Goal: Task Accomplishment & Management: Manage account settings

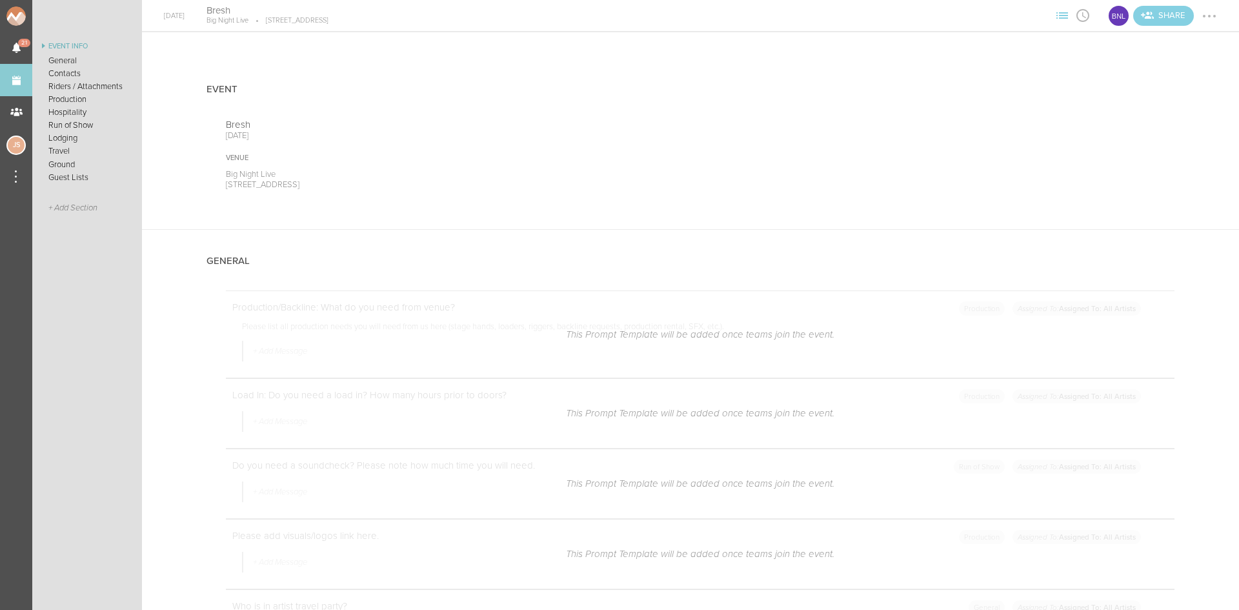
scroll to position [1935, 0]
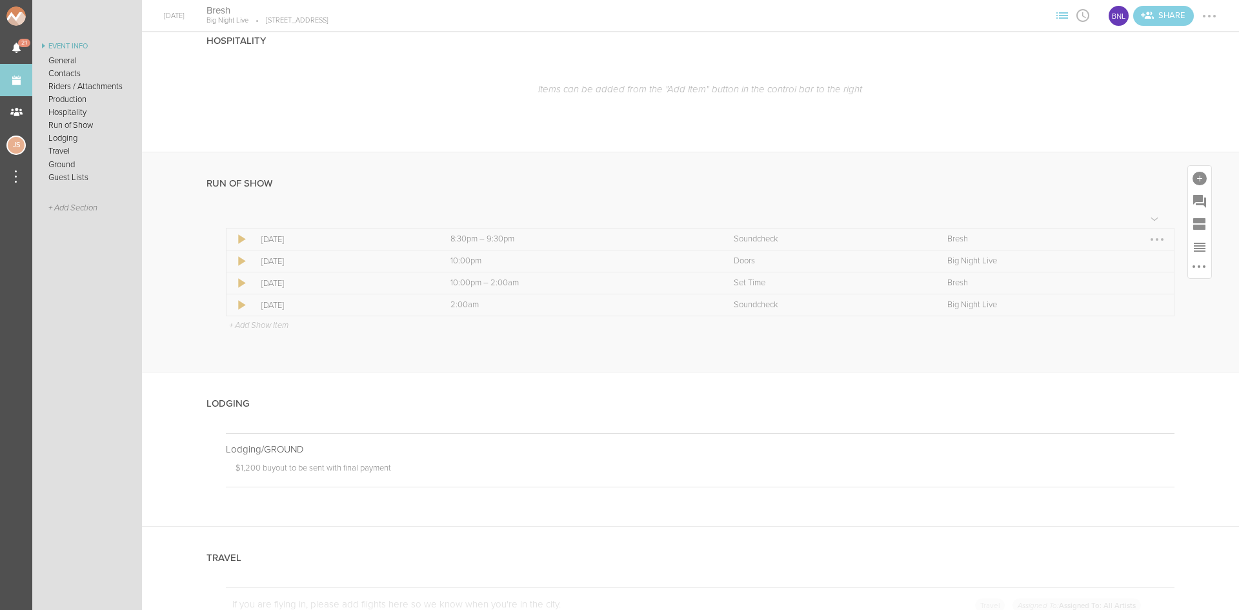
click at [1146, 237] on div at bounding box center [1156, 239] width 21 height 21
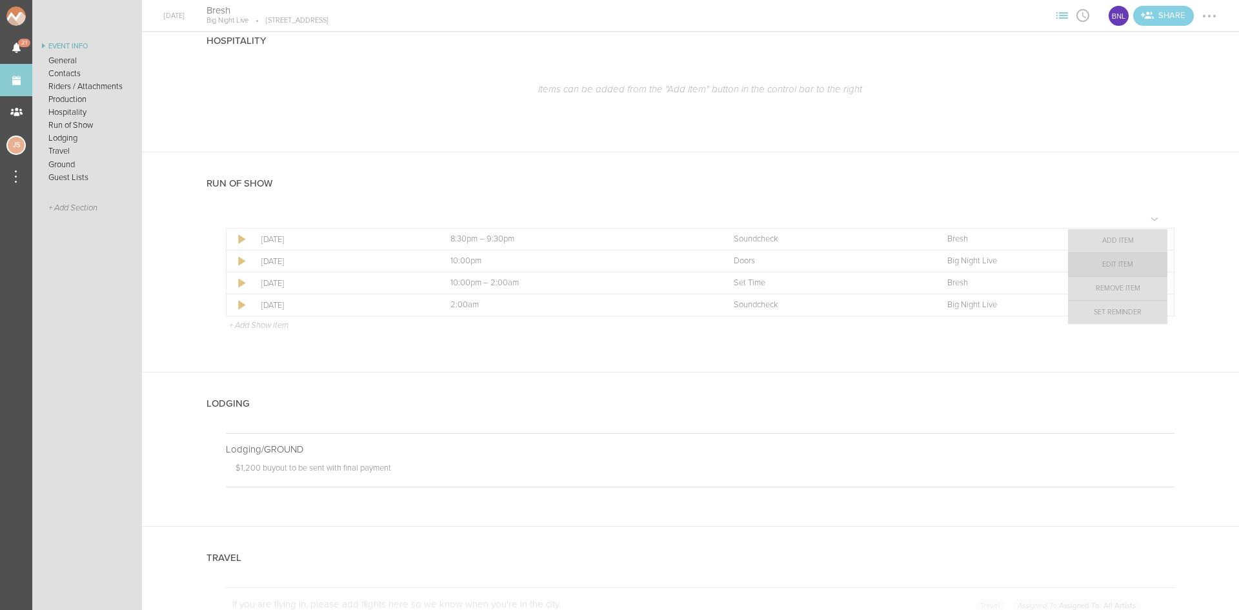
click at [1128, 260] on link "Edit Item" at bounding box center [1117, 264] width 99 height 23
select select "Soundcheck"
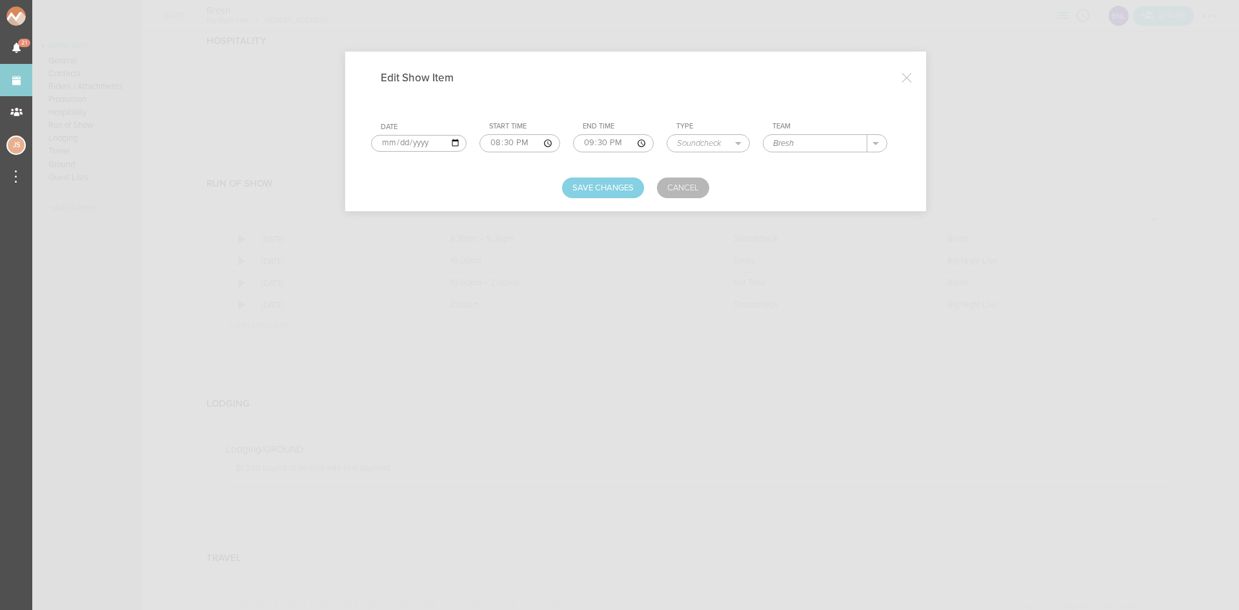
click at [602, 141] on input "21:30" at bounding box center [613, 143] width 81 height 18
type input "21:15"
click at [626, 192] on button "Save Changes" at bounding box center [603, 187] width 82 height 21
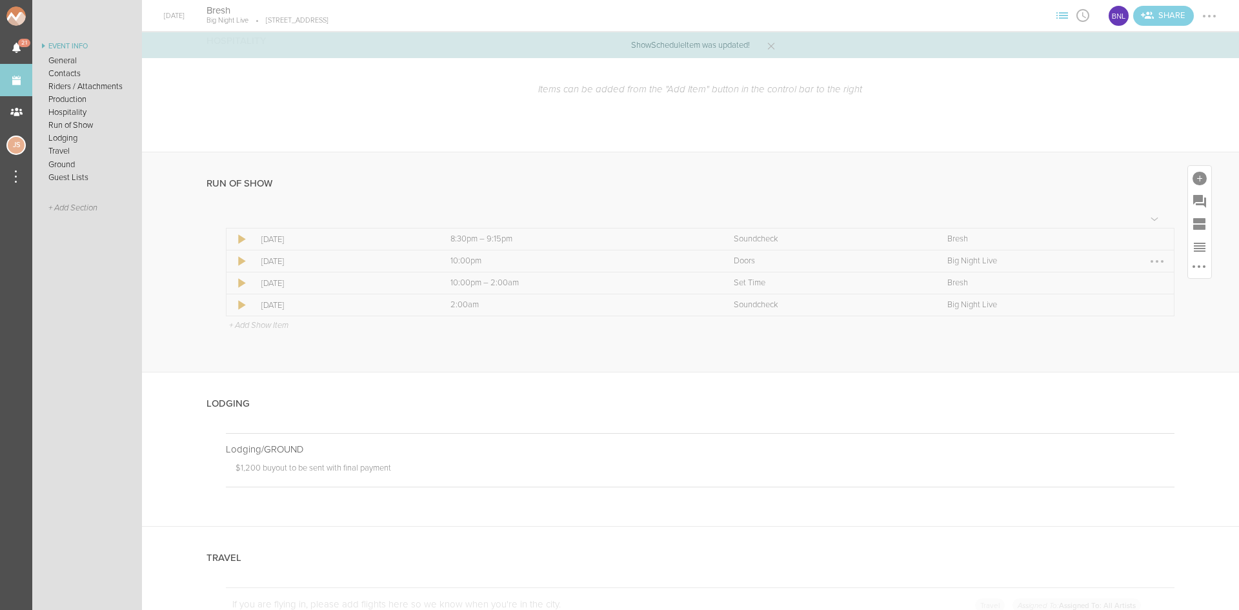
click at [1146, 261] on div at bounding box center [1156, 261] width 21 height 21
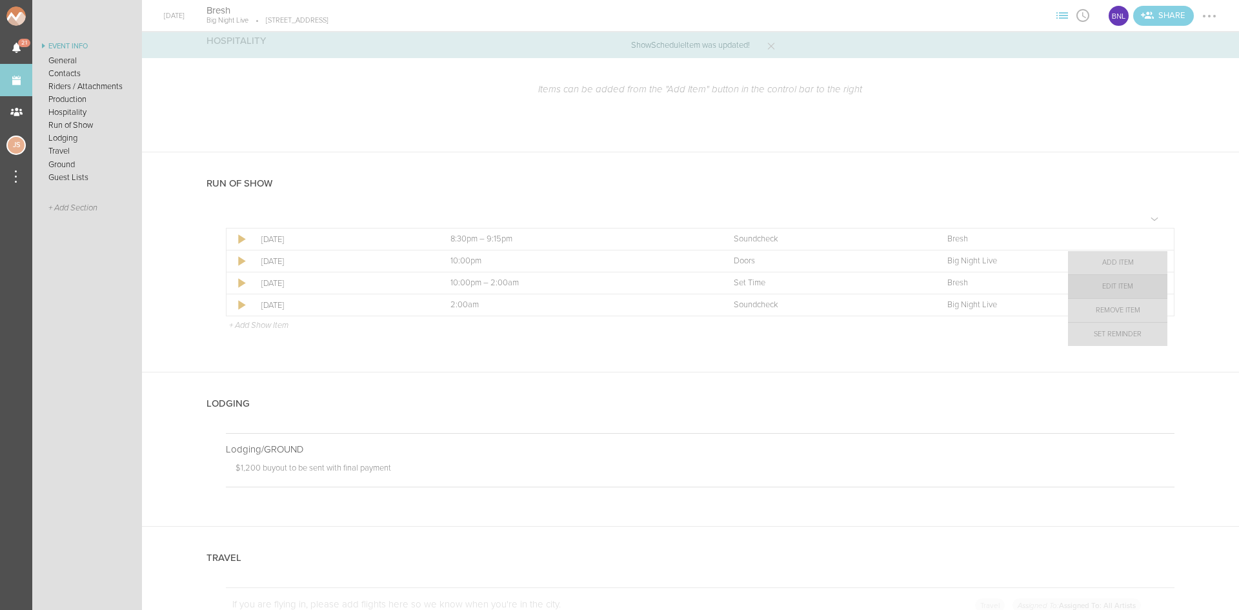
click at [1098, 284] on link "Edit Item" at bounding box center [1117, 286] width 99 height 23
select select "Doors"
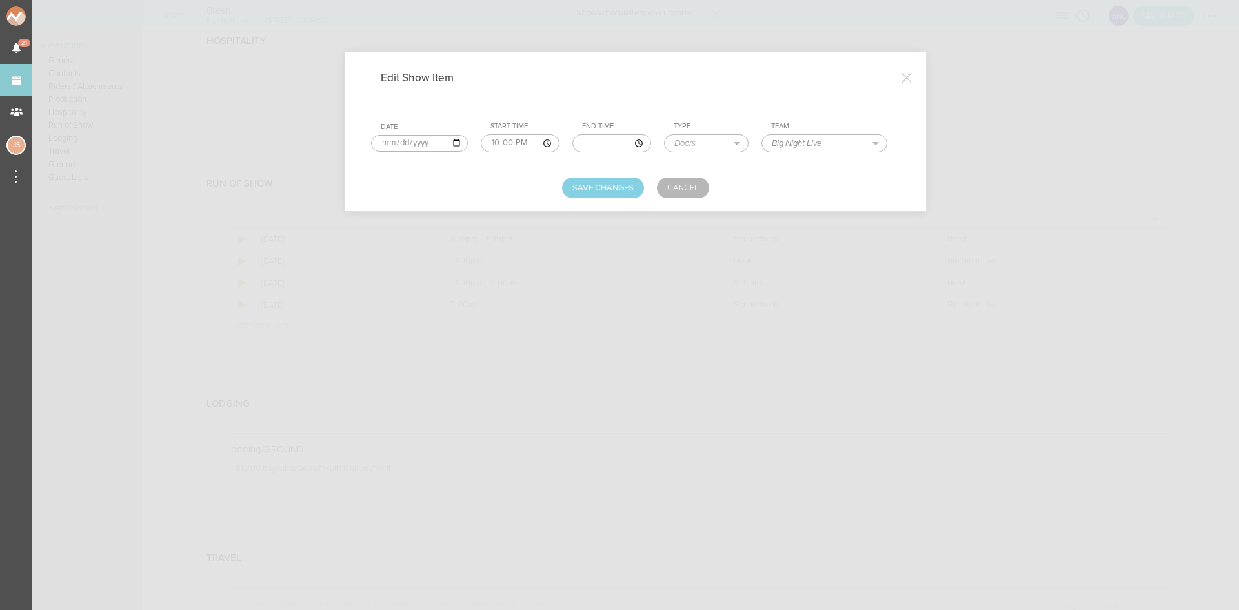
click at [497, 139] on input "22:00" at bounding box center [520, 143] width 79 height 18
type input "21:30"
click at [624, 185] on button "Save Changes" at bounding box center [603, 187] width 82 height 21
